Goal: Information Seeking & Learning: Check status

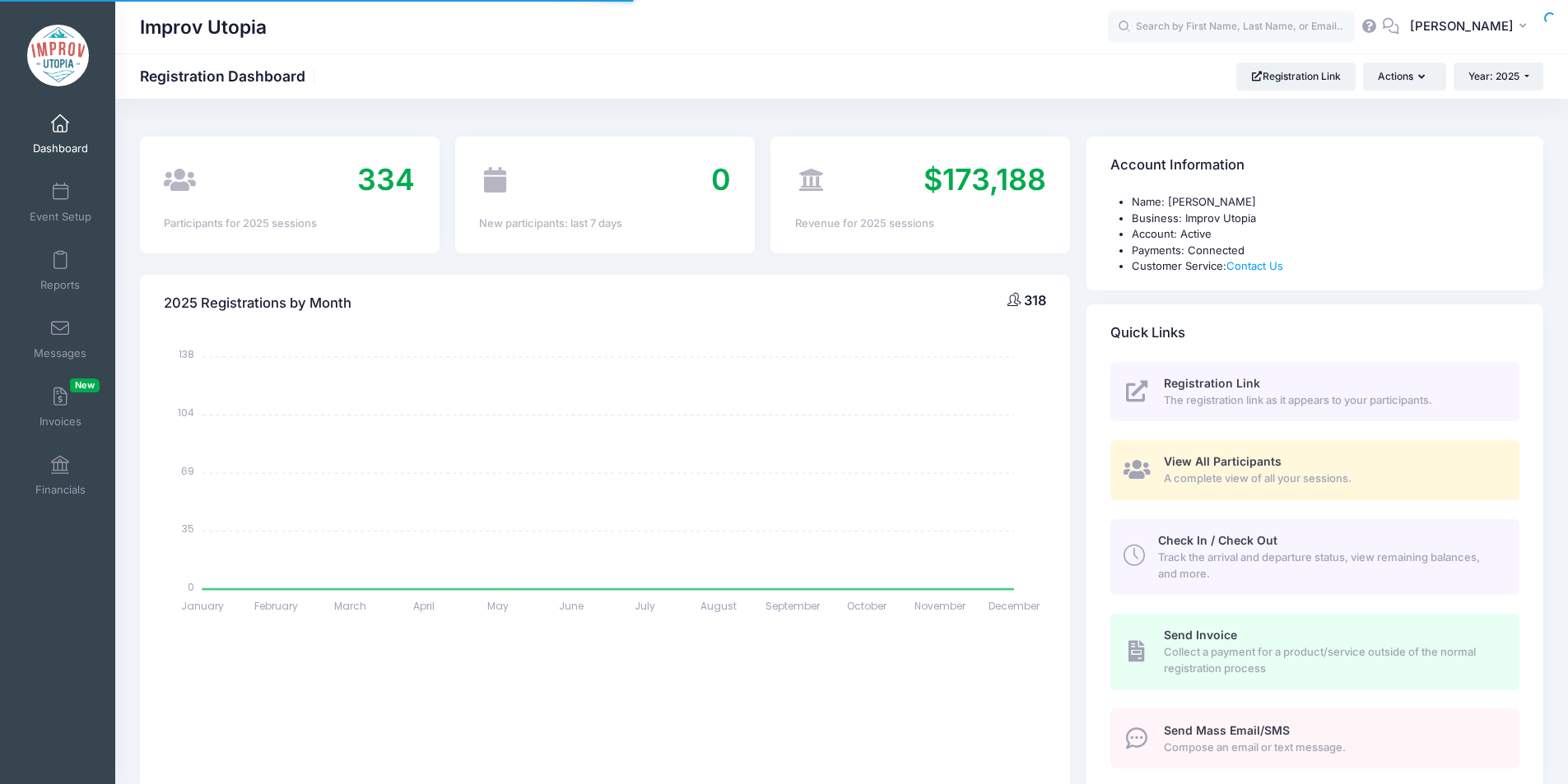
select select
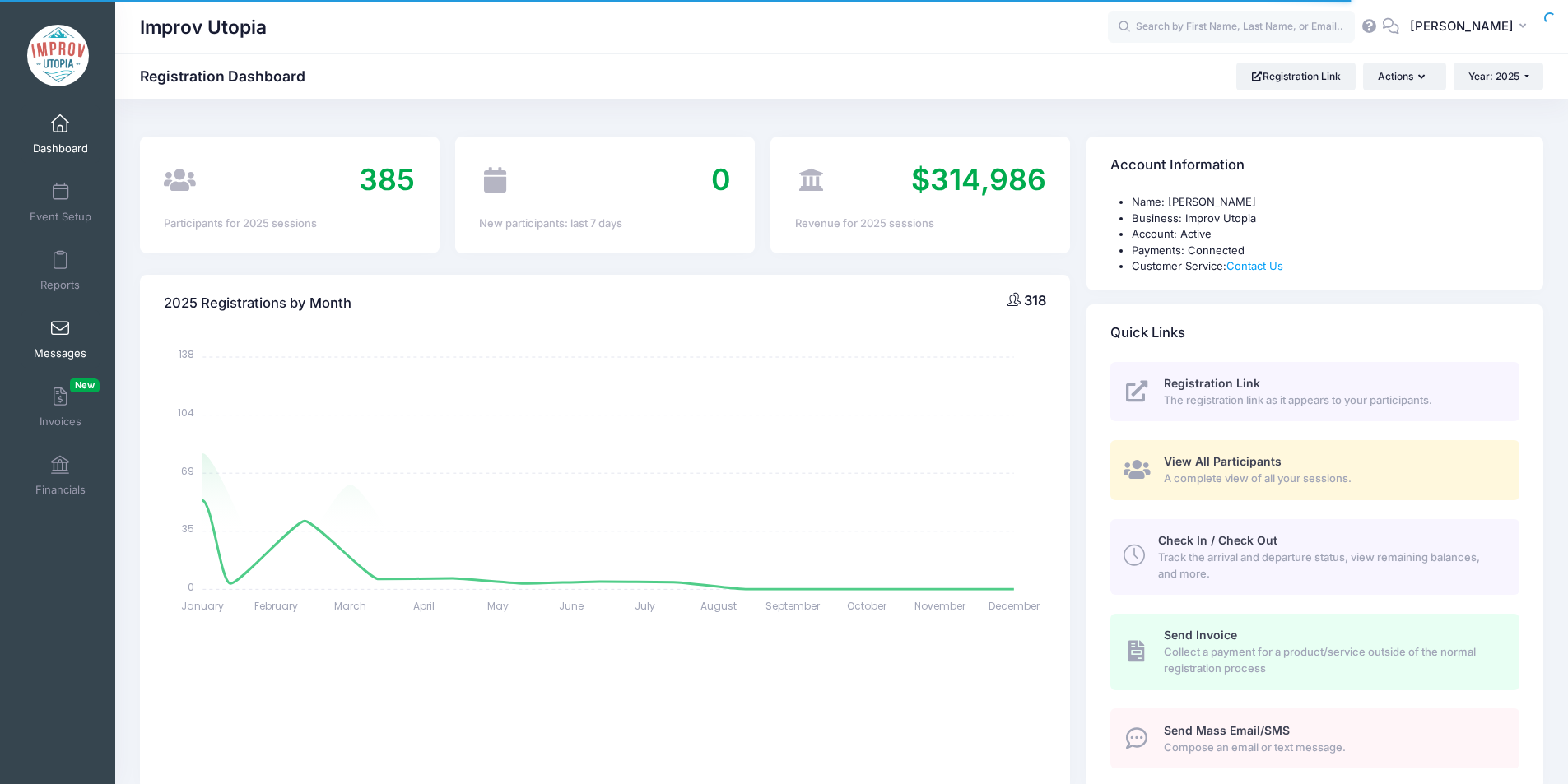
click at [56, 345] on link "Messages" at bounding box center [60, 339] width 78 height 58
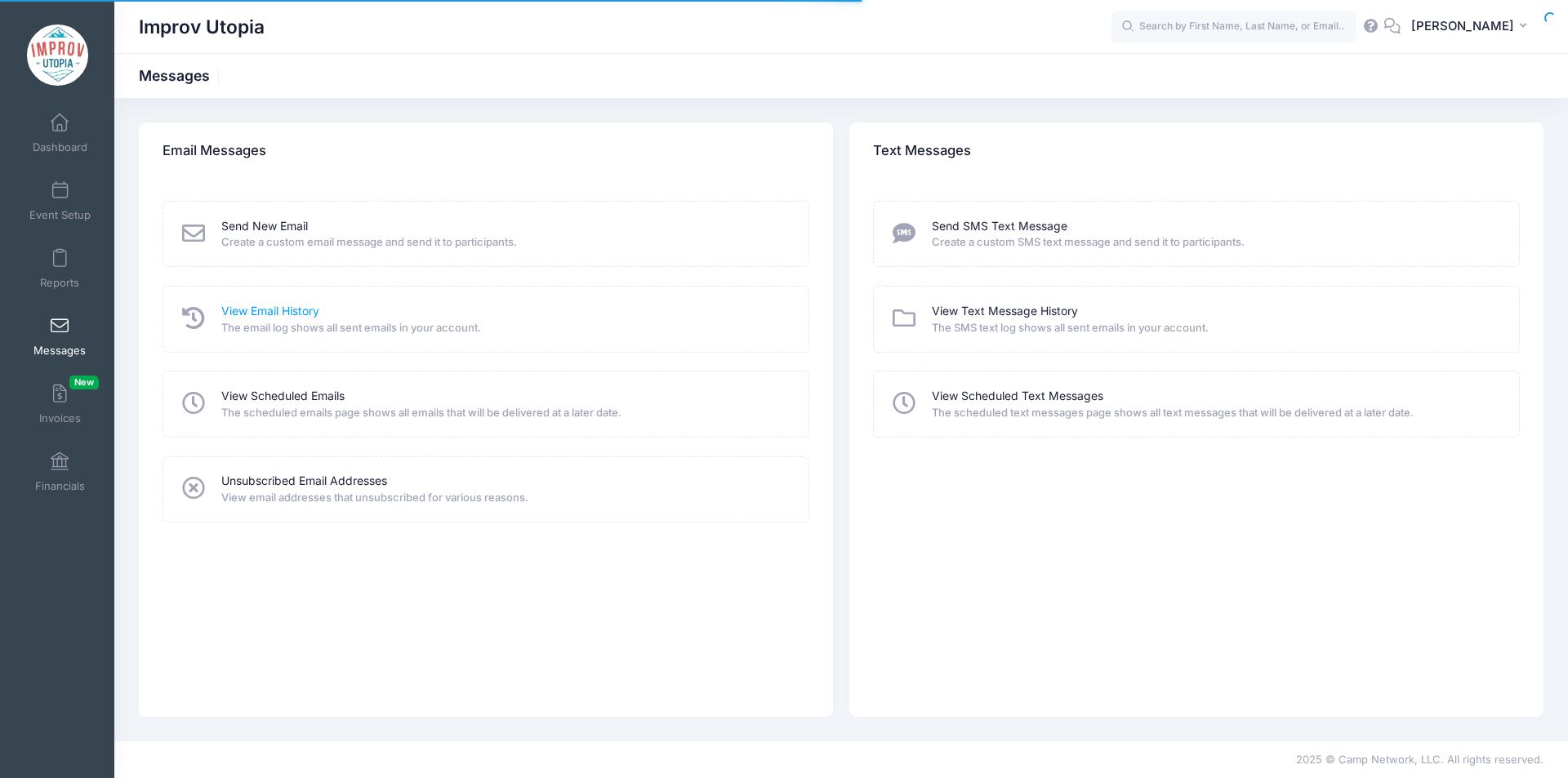
click at [266, 306] on link "View Email History" at bounding box center [270, 311] width 98 height 17
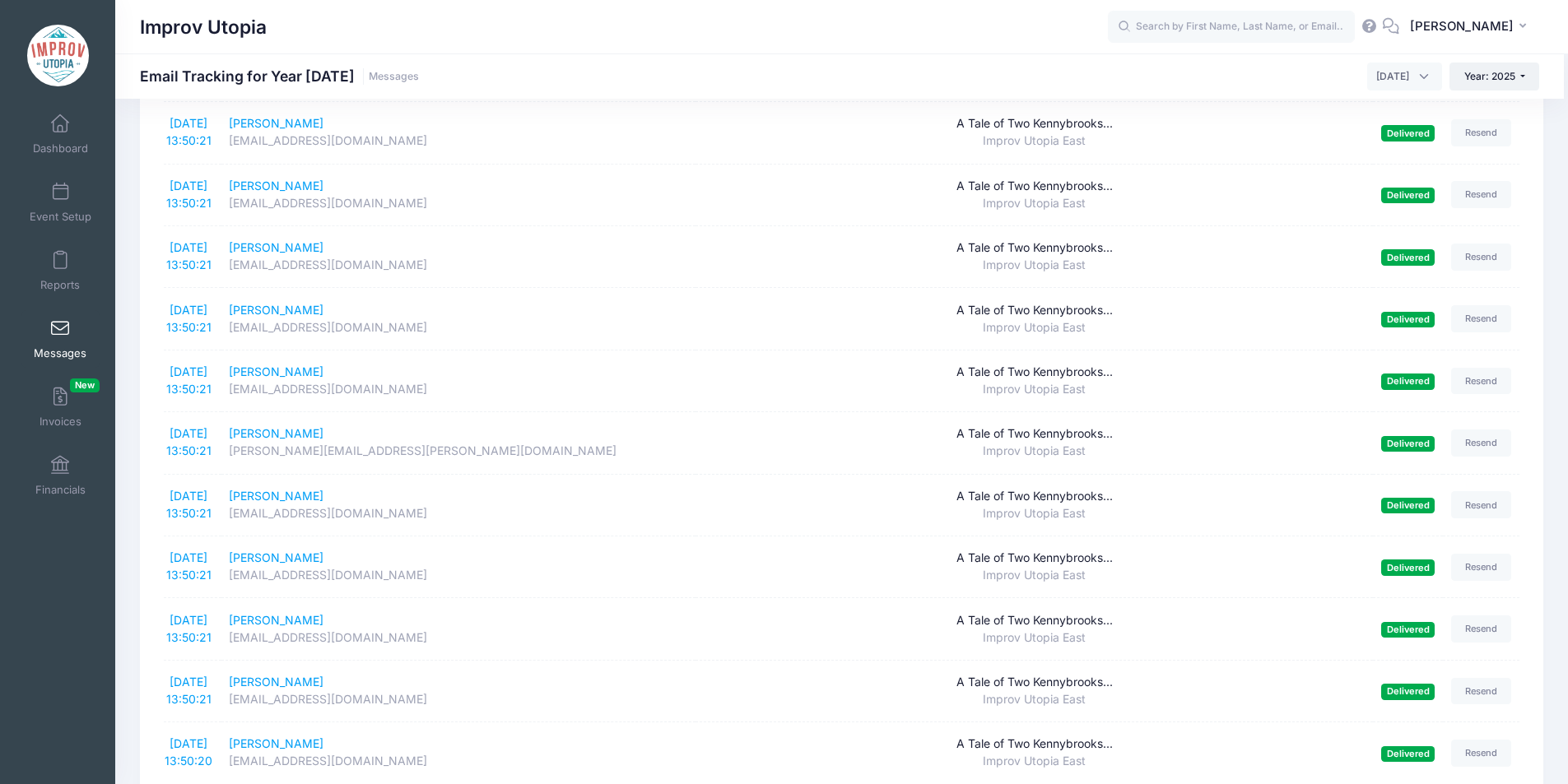
scroll to position [2669, 0]
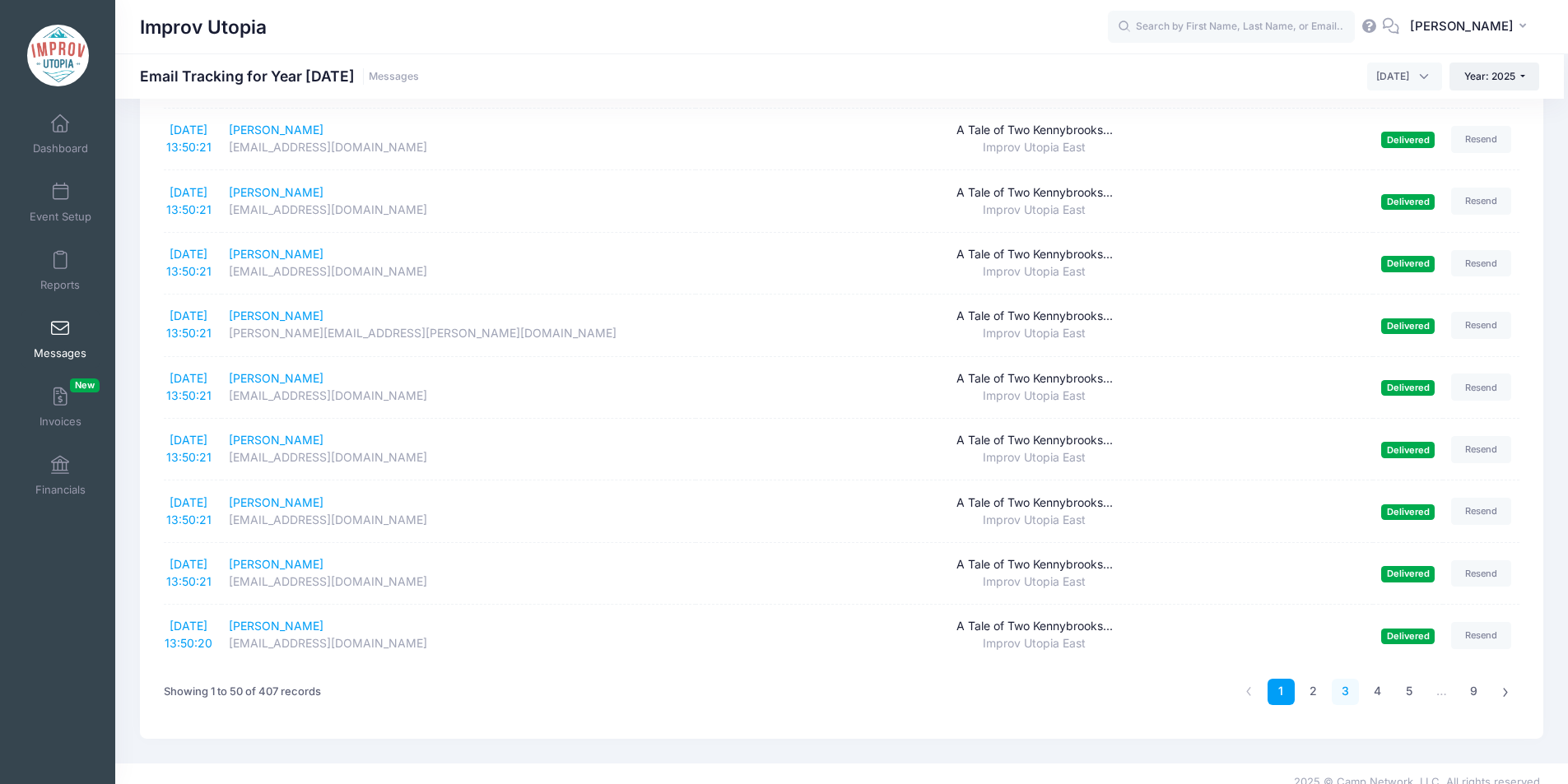
click at [1341, 679] on link "3" at bounding box center [1346, 693] width 28 height 28
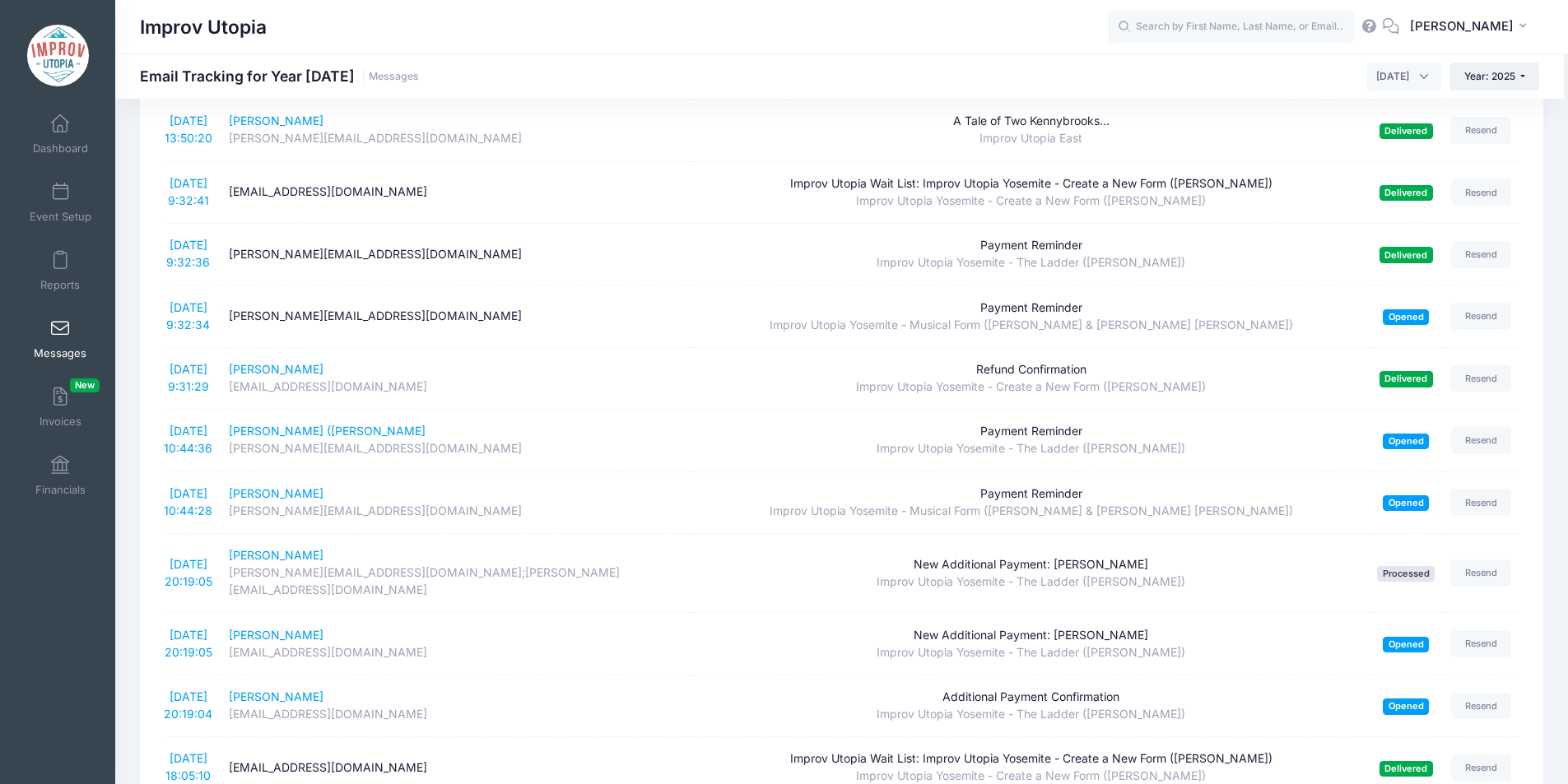
scroll to position [2546, 0]
